Goal: Navigation & Orientation: Find specific page/section

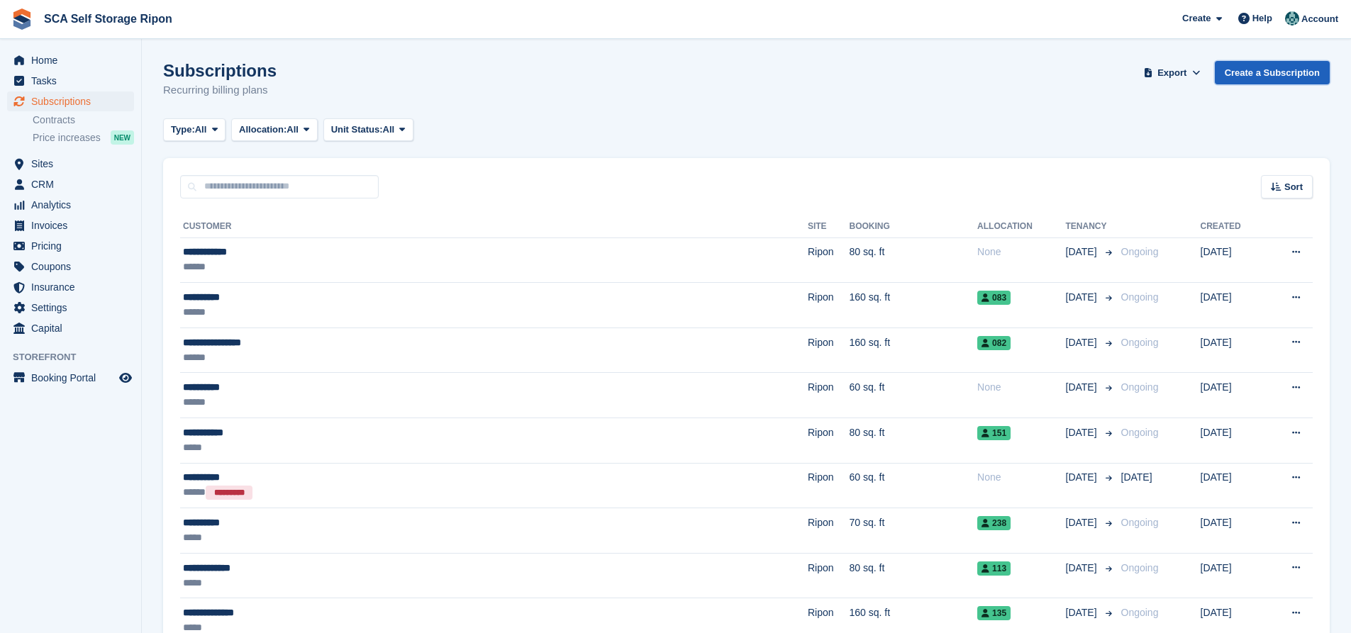
click at [1277, 71] on link "Create a Subscription" at bounding box center [1272, 72] width 115 height 23
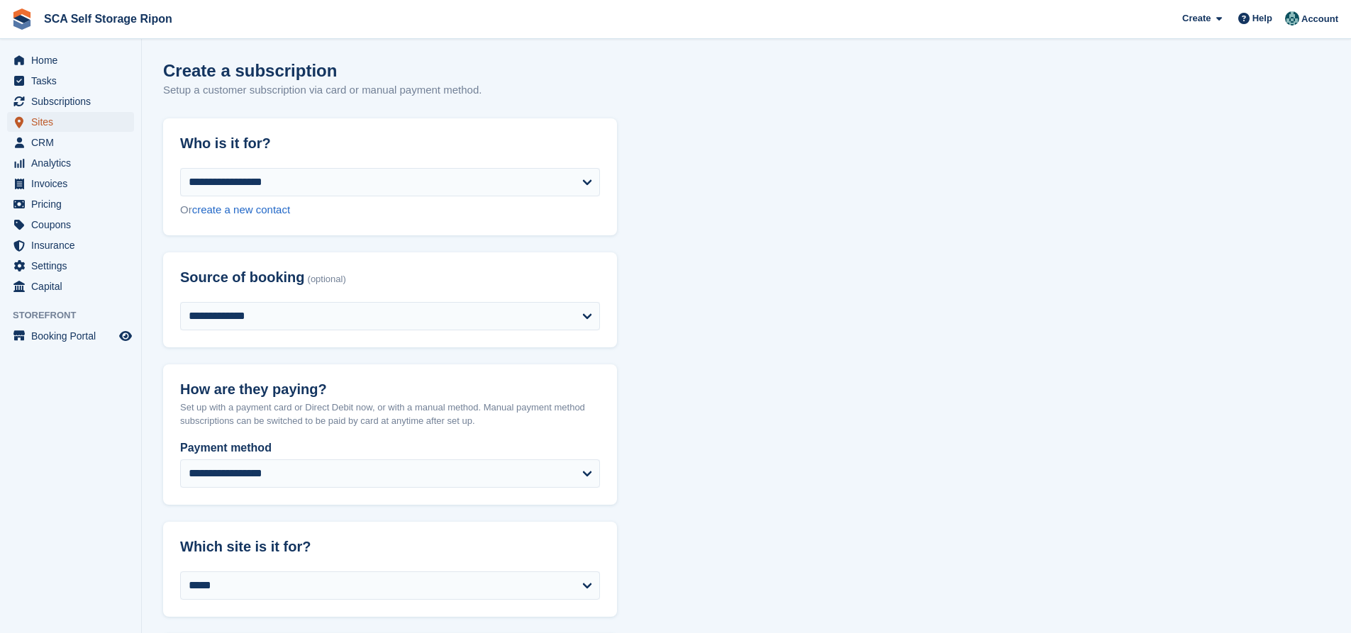
click at [70, 128] on span "Sites" at bounding box center [73, 122] width 85 height 20
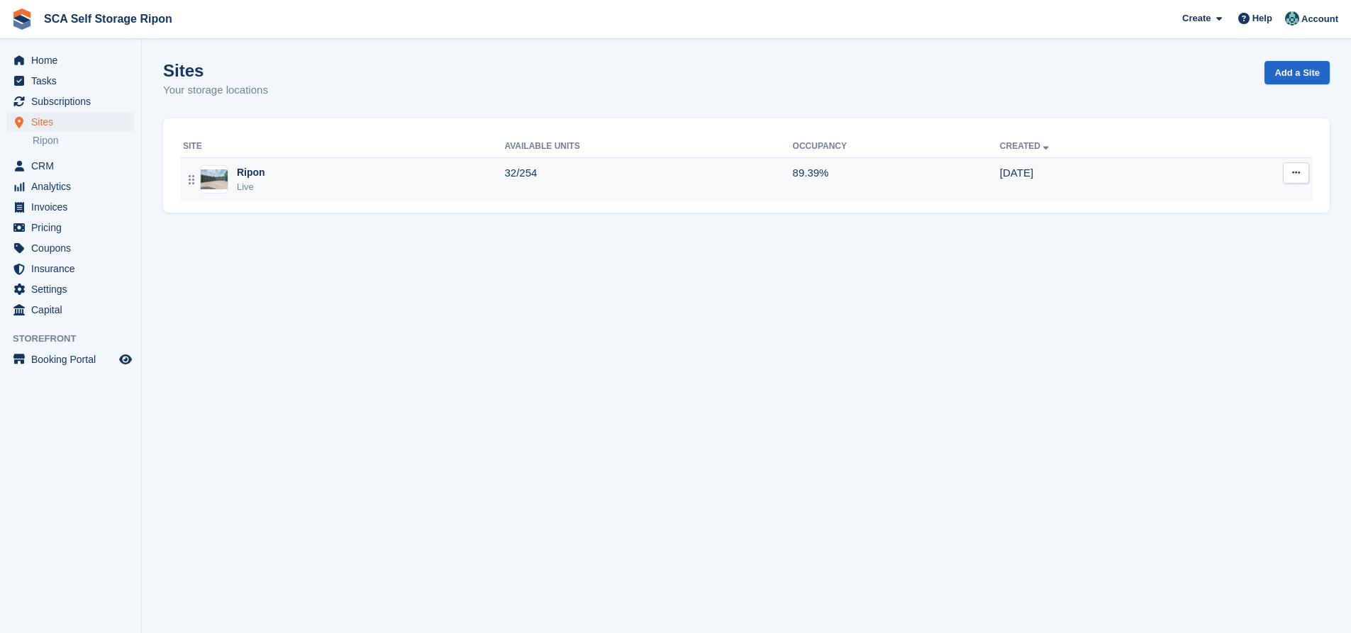
click at [411, 179] on div "Ripon Live" at bounding box center [343, 179] width 321 height 29
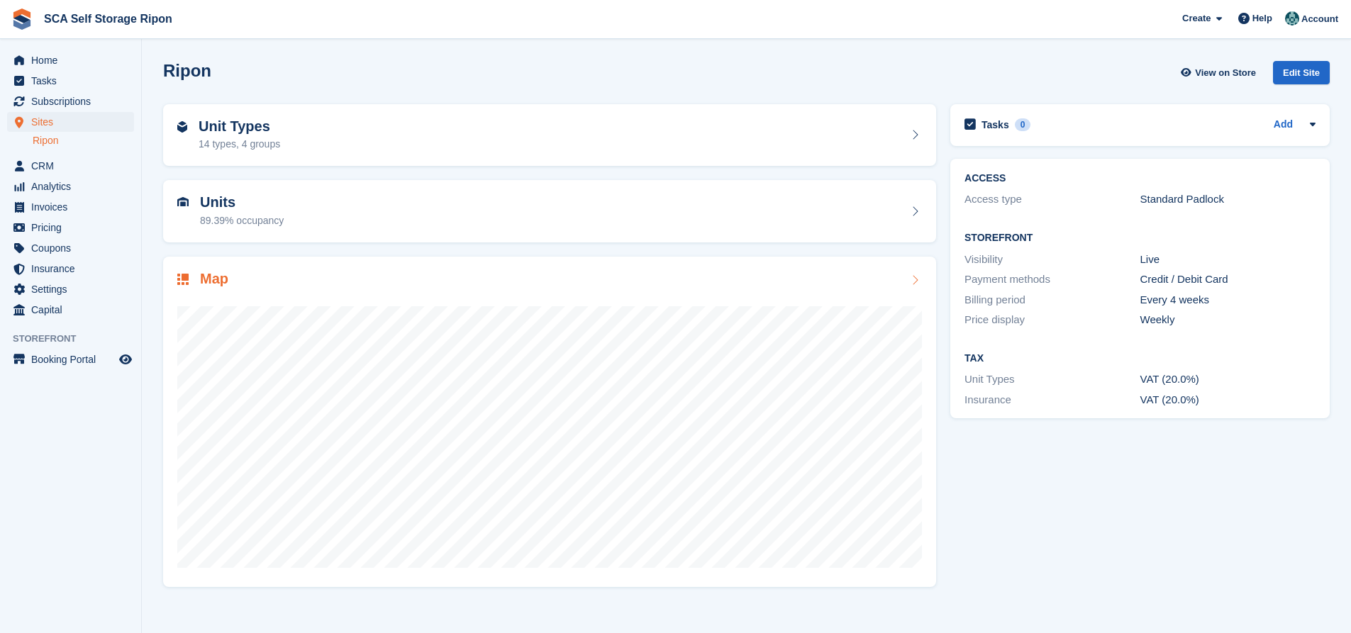
click at [565, 295] on div at bounding box center [549, 431] width 744 height 284
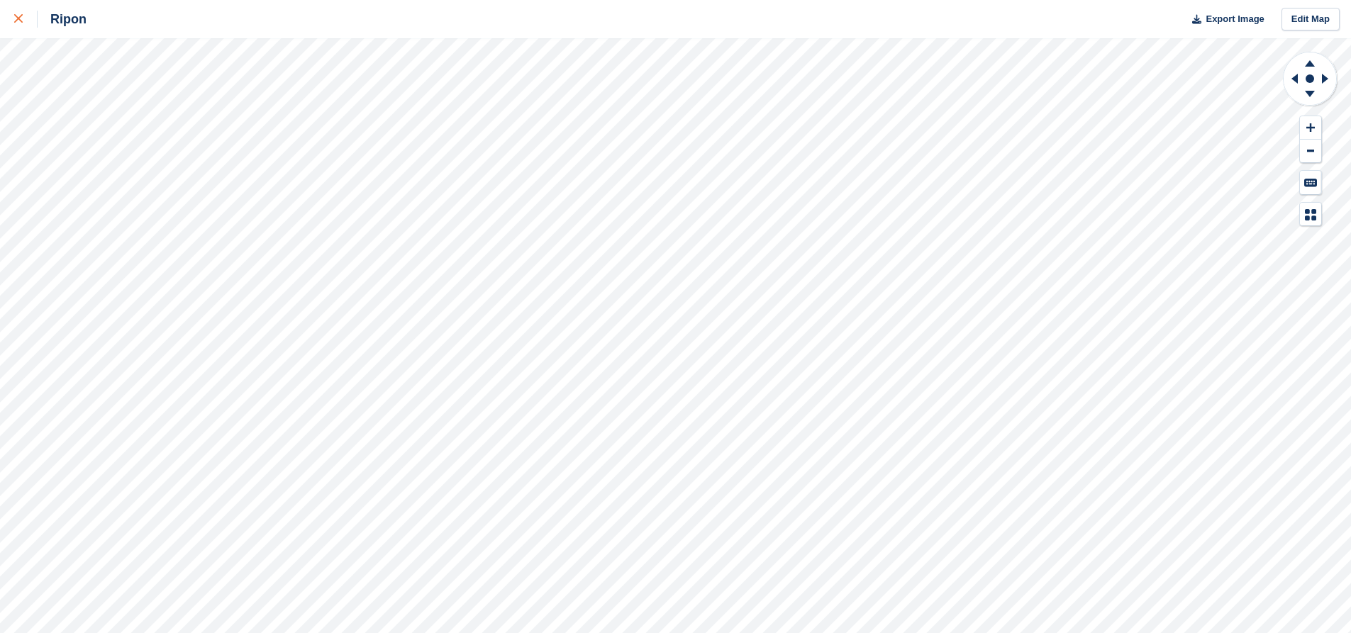
click at [24, 19] on div at bounding box center [25, 19] width 23 height 17
click at [30, 21] on div at bounding box center [25, 19] width 23 height 17
